Goal: Task Accomplishment & Management: Use online tool/utility

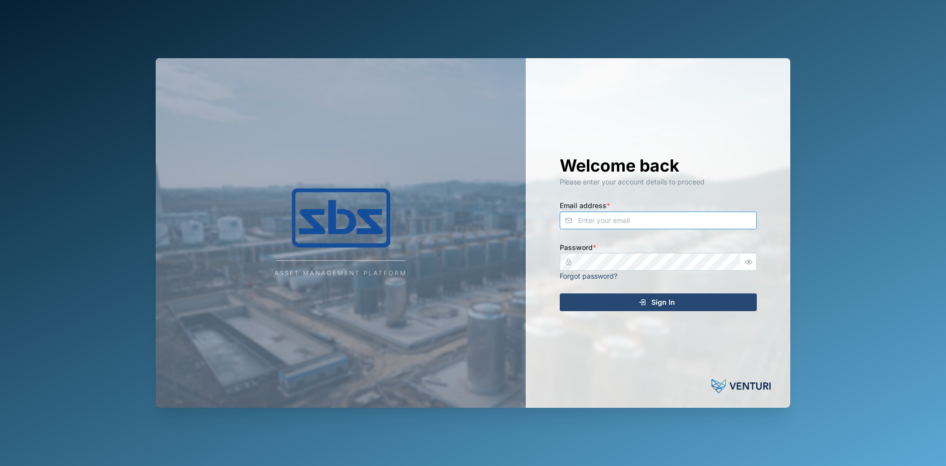
type input "[EMAIL_ADDRESS][DOMAIN_NAME]"
click at [614, 299] on div "Sign In" at bounding box center [656, 302] width 181 height 17
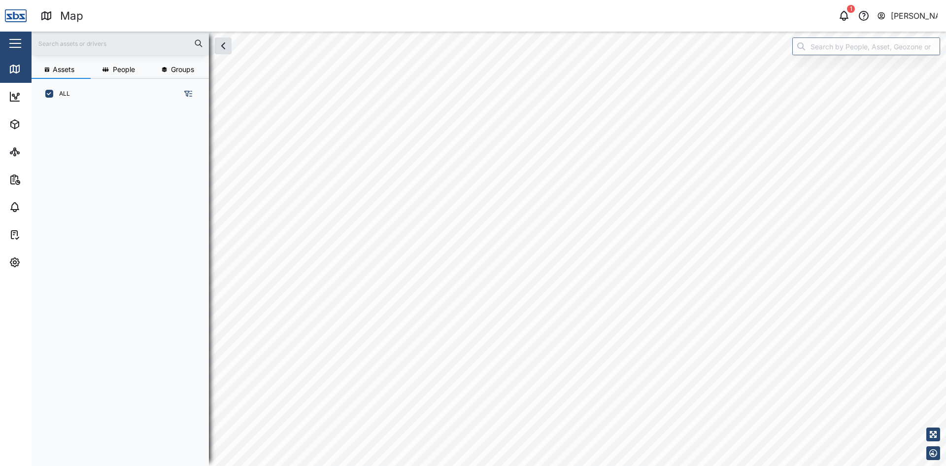
scroll to position [345, 154]
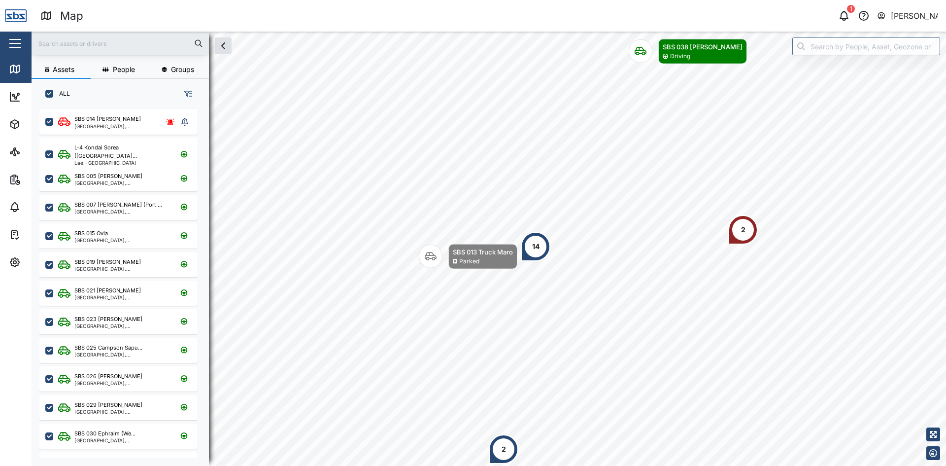
click at [742, 233] on div "2" at bounding box center [743, 229] width 4 height 11
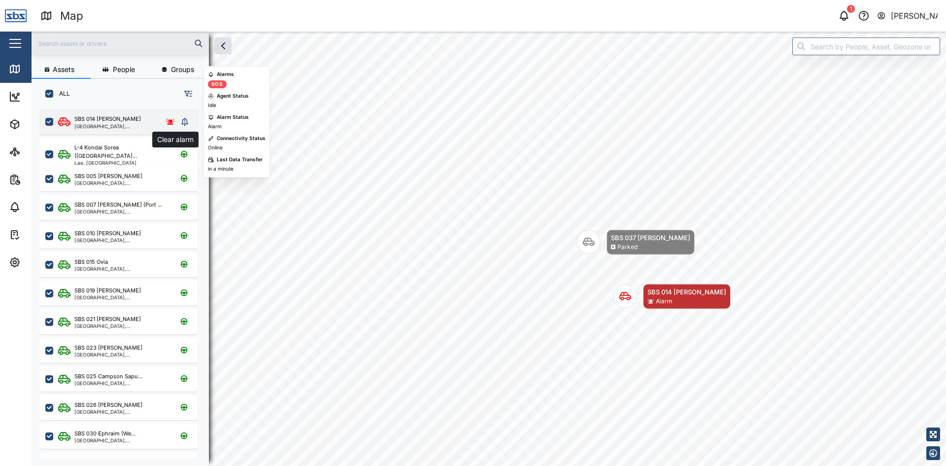
click at [183, 124] on icon "grid" at bounding box center [184, 122] width 7 height 8
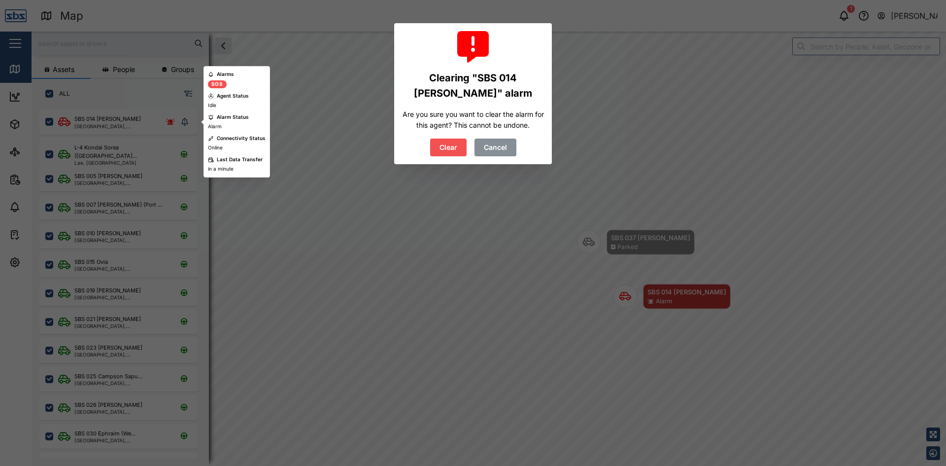
click at [454, 146] on span "Clear" at bounding box center [449, 147] width 18 height 17
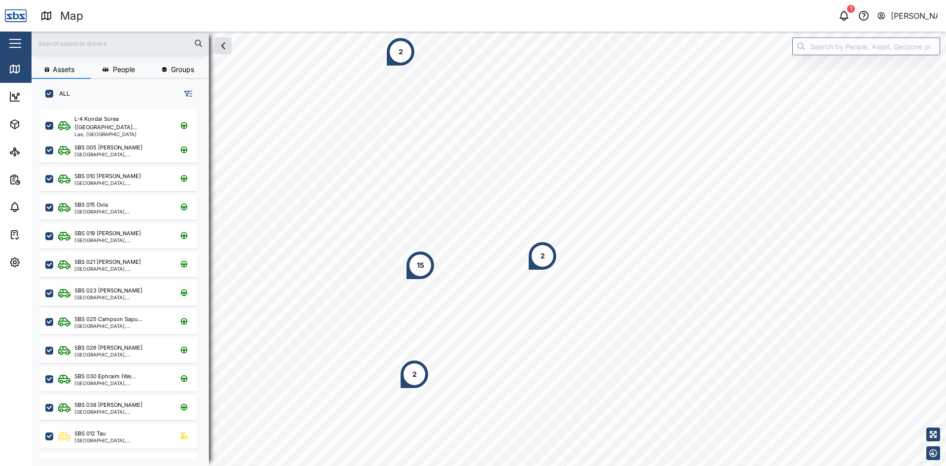
click at [405, 373] on div "2" at bounding box center [415, 374] width 30 height 30
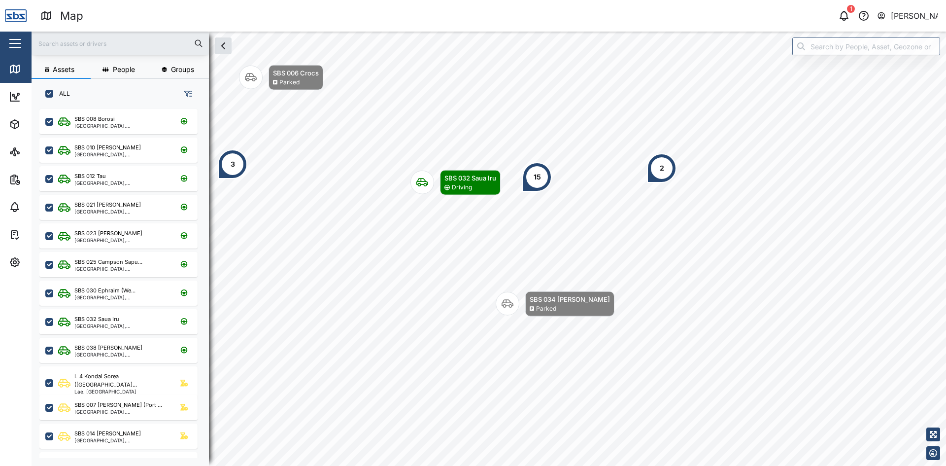
click at [660, 165] on div "2" at bounding box center [662, 168] width 4 height 11
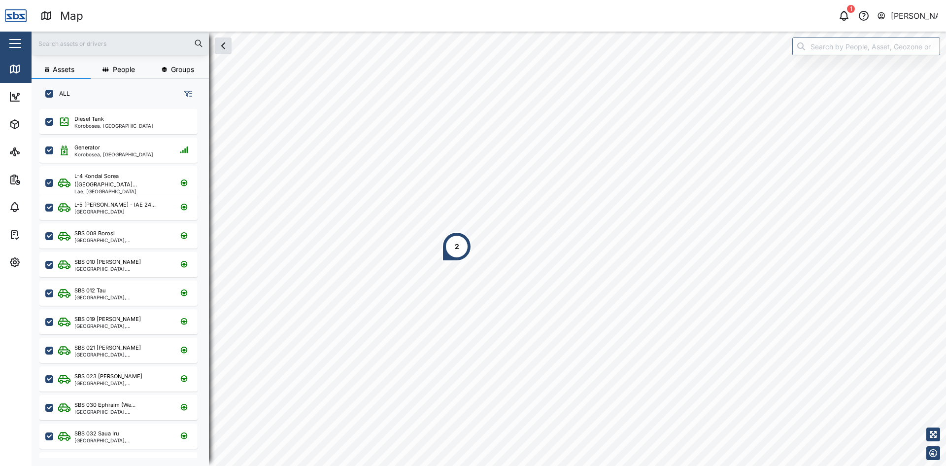
click at [104, 45] on input "text" at bounding box center [120, 43] width 166 height 15
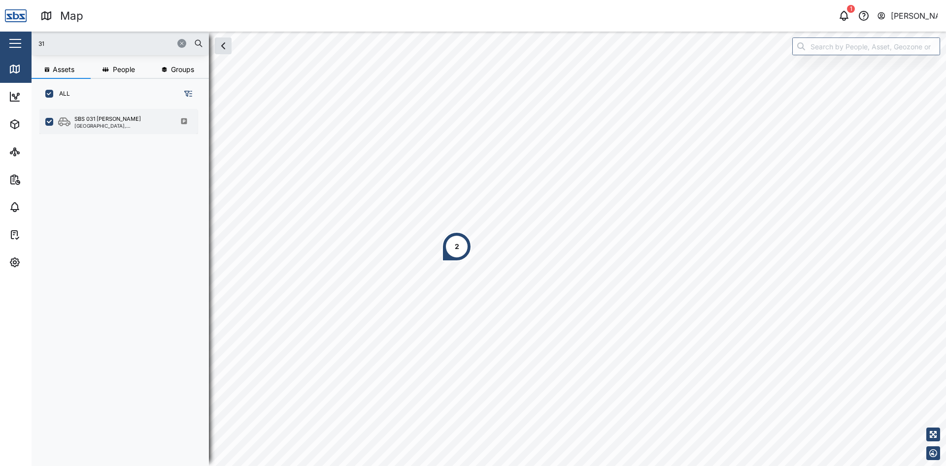
type input "31"
click at [108, 115] on div "SBS 031 [PERSON_NAME]" at bounding box center [107, 119] width 67 height 8
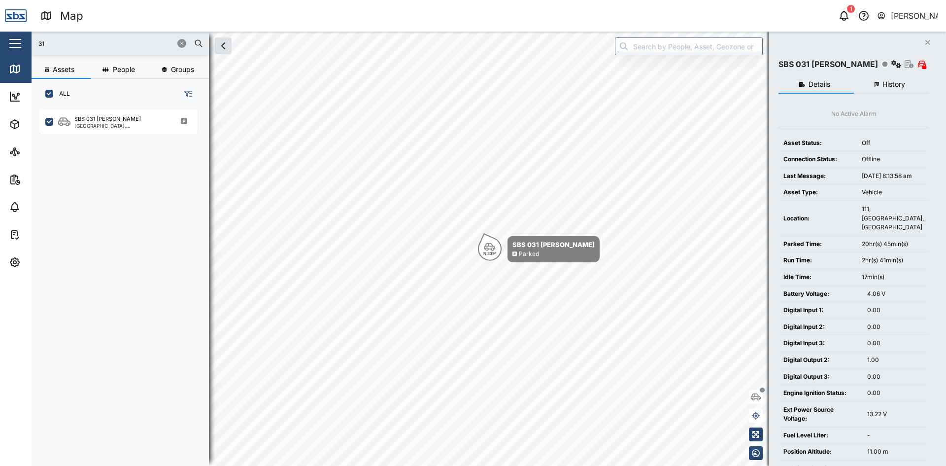
click at [185, 42] on button "button" at bounding box center [181, 43] width 9 height 9
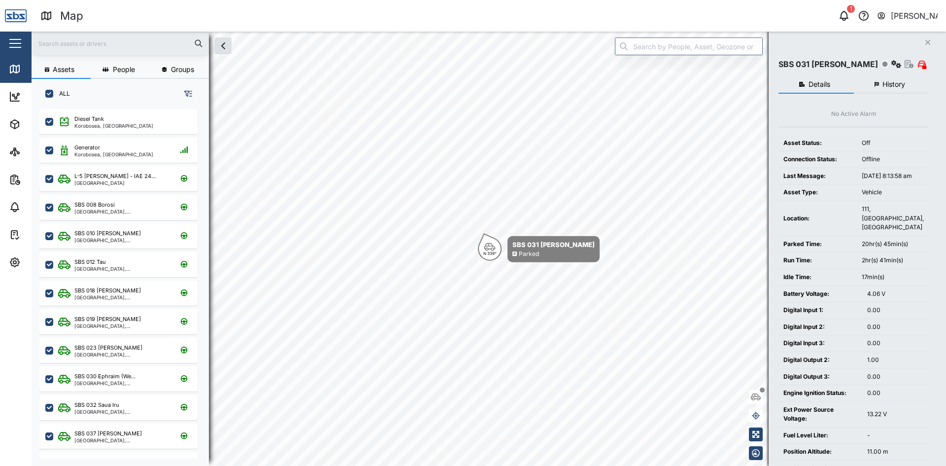
click at [928, 44] on icon "Close" at bounding box center [928, 42] width 6 height 8
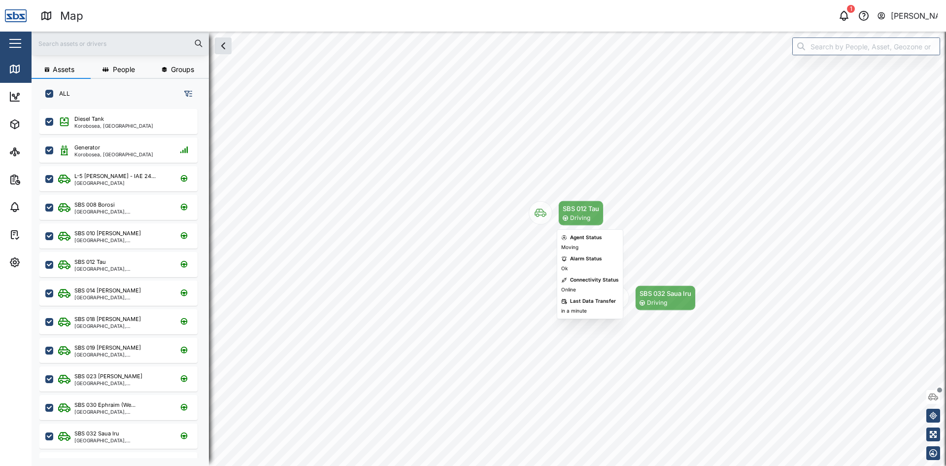
click at [574, 210] on div "SBS 012 Tau" at bounding box center [581, 209] width 36 height 10
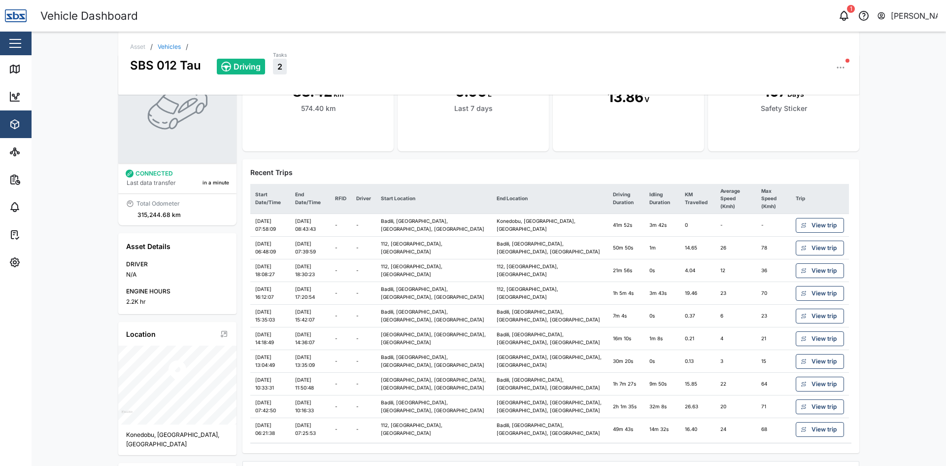
scroll to position [49, 0]
click at [815, 241] on span "View trip" at bounding box center [824, 248] width 25 height 14
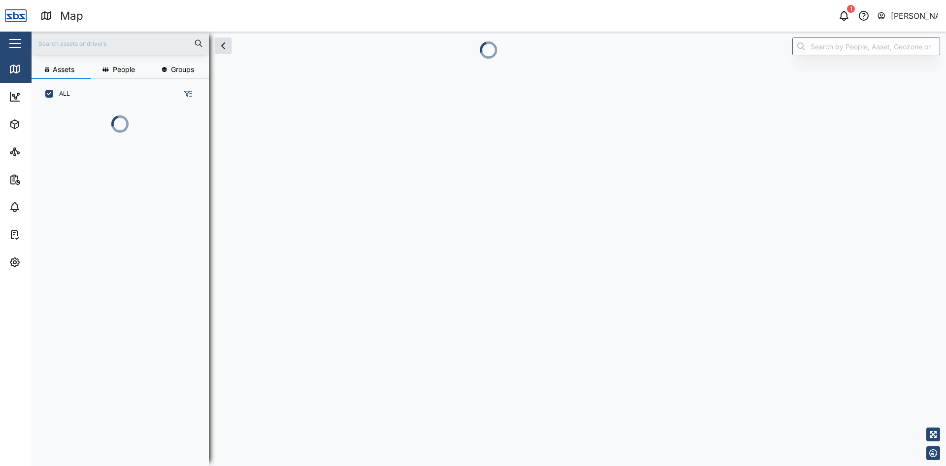
scroll to position [345, 154]
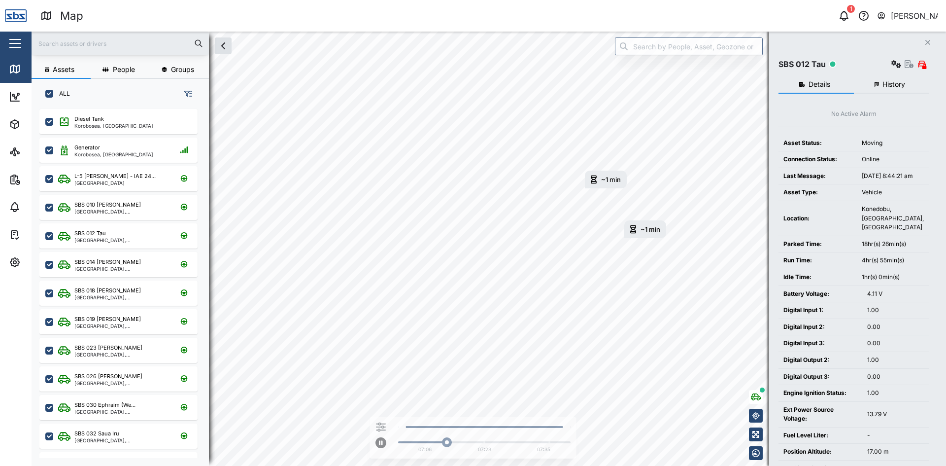
click at [889, 79] on button "History" at bounding box center [891, 85] width 75 height 18
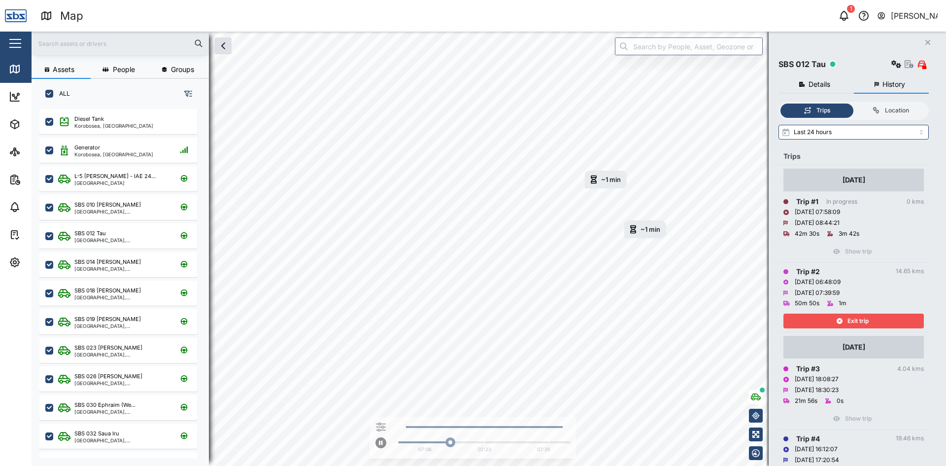
click at [883, 318] on div "Exit trip" at bounding box center [852, 321] width 128 height 14
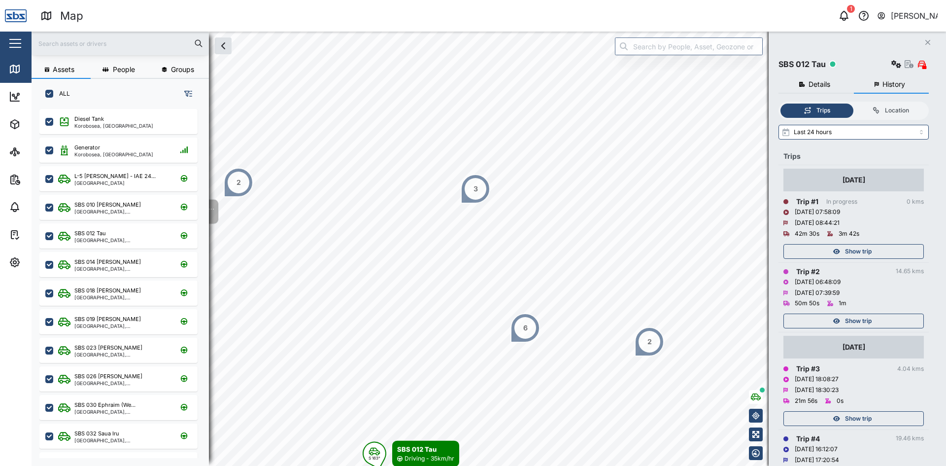
click at [871, 251] on span "Show trip" at bounding box center [858, 251] width 27 height 14
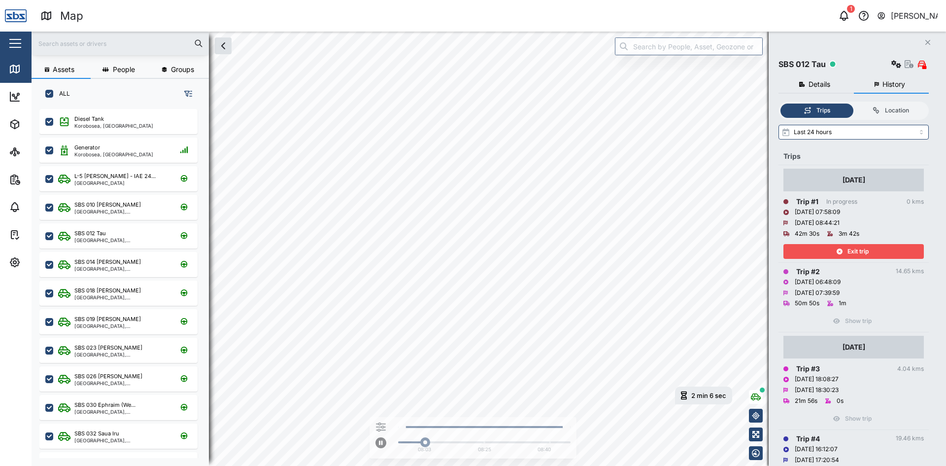
click at [674, 465] on html "Map 1 [PERSON_NAME] Close Map Dashboard Assets ATS Camera Generator Personnel T…" at bounding box center [473, 233] width 946 height 466
click at [812, 247] on div "Exit trip" at bounding box center [852, 251] width 128 height 14
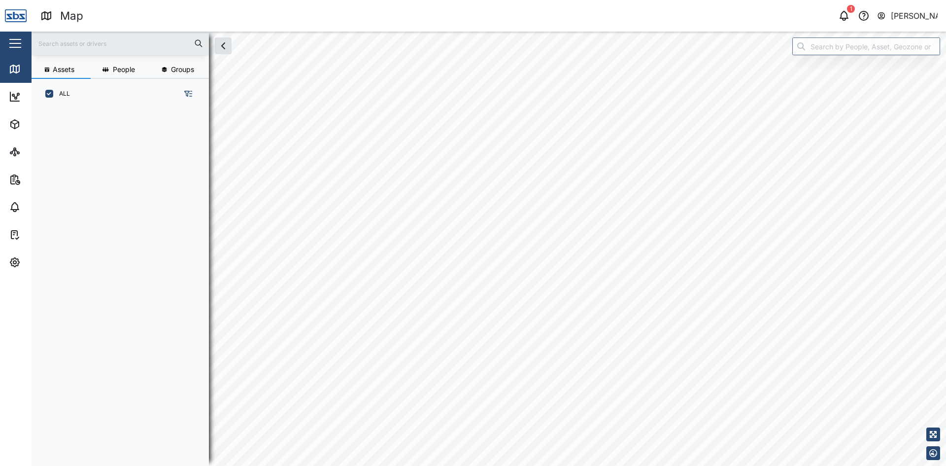
scroll to position [345, 154]
